Goal: Task Accomplishment & Management: Manage account settings

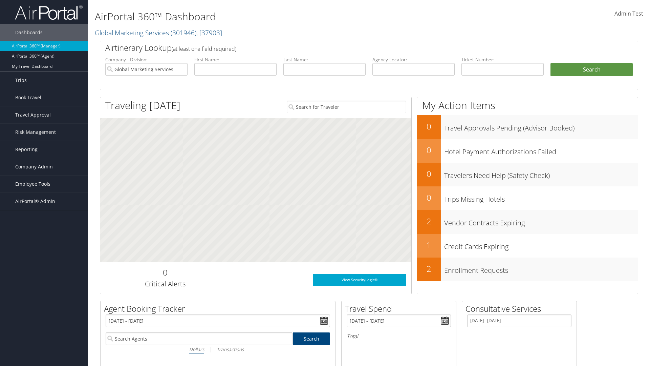
click at [44, 167] on span "Company Admin" at bounding box center [34, 166] width 38 height 17
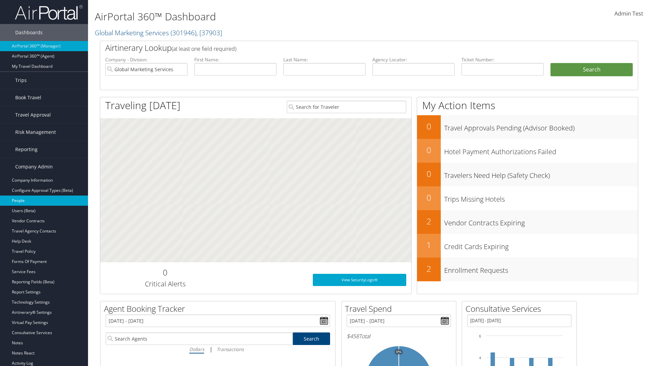
click at [44, 201] on link "People" at bounding box center [44, 200] width 88 height 10
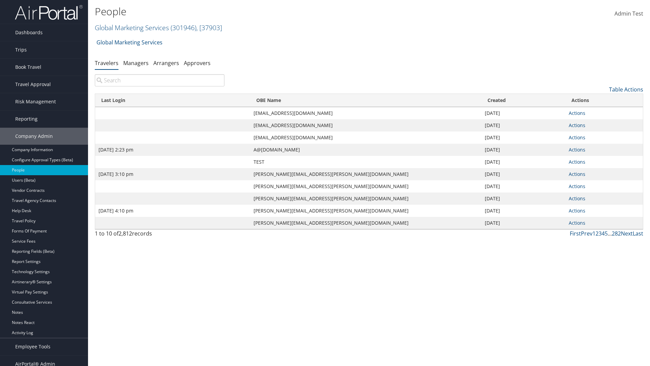
click at [160, 80] on input "search" at bounding box center [160, 80] width 130 height 12
type input "[DATE] 2:23 pm"
